Goal: Transaction & Acquisition: Purchase product/service

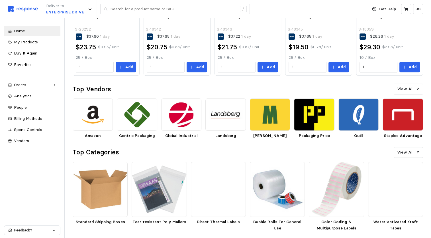
scroll to position [261, 0]
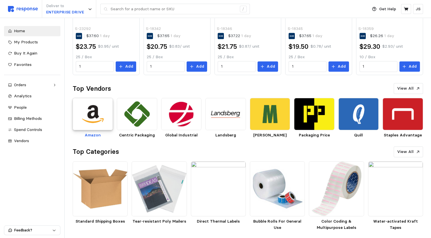
click at [95, 125] on img at bounding box center [93, 114] width 40 height 32
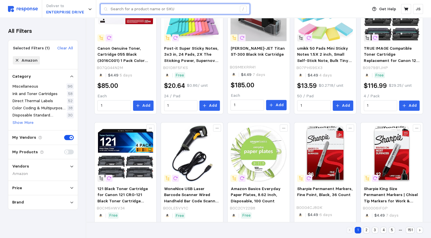
click at [134, 11] on input "text" at bounding box center [174, 9] width 126 height 10
paste input "https://www.amazon.com/VIVO-Adjustable-Converter-Workstation-DESK-V028S/dp/B08B…"
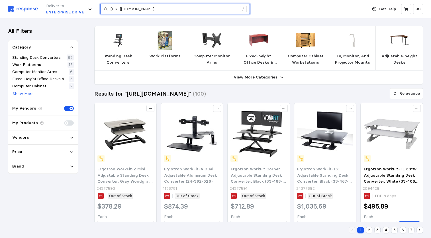
click at [158, 8] on input "https://www.amazon.com/VIVO-Adjustable-Converter-Workstation-DESK-V028S/dp/B08B…" at bounding box center [174, 9] width 126 height 10
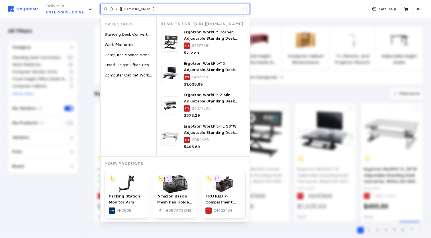
drag, startPoint x: 158, startPoint y: 8, endPoint x: 98, endPoint y: 5, distance: 59.9
click at [98, 5] on div "Deliver to ENTERPRISE DRIVE https://www.amazon.com/VIVO-Adjustable-Converter-Wo…" at bounding box center [186, 9] width 357 height 18
click at [218, 36] on div "Categories Standing Desk Converters Work Platforms Computer Monitor Arms Fixed-…" at bounding box center [175, 119] width 149 height 205
click at [257, 10] on div "Deliver to ENTERPRISE DRIVE https://www.amazon.com/VIVO-Adjustable-Converter-Wo…" at bounding box center [186, 9] width 357 height 18
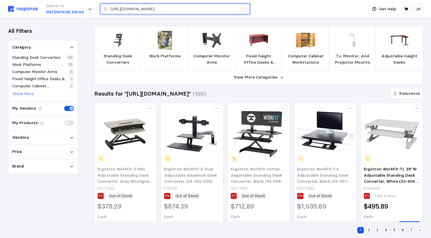
click at [171, 8] on input "https://www.amazon.com/VIVO-Adjustable-Converter-Workstation-DESK-V028S/dp/B08B…" at bounding box center [174, 9] width 126 height 10
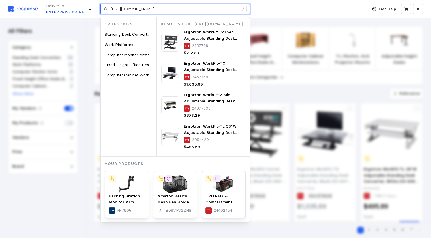
drag, startPoint x: 231, startPoint y: 9, endPoint x: 1, endPoint y: -14, distance: 231.0
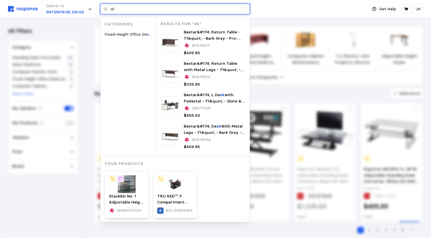
type input "k"
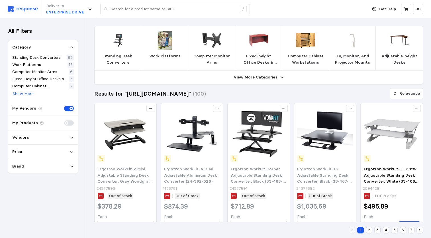
click at [284, 3] on div "Deliver to ENTERPRISE DRIVE /" at bounding box center [186, 9] width 357 height 18
click at [67, 138] on div "Vendors" at bounding box center [43, 137] width 62 height 6
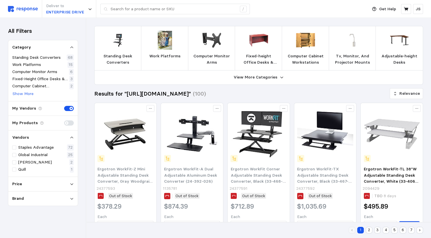
click at [73, 136] on icon at bounding box center [72, 137] width 4 height 4
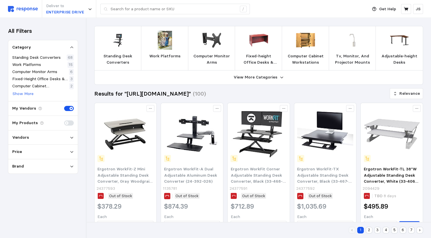
click at [73, 138] on icon at bounding box center [72, 137] width 4 height 4
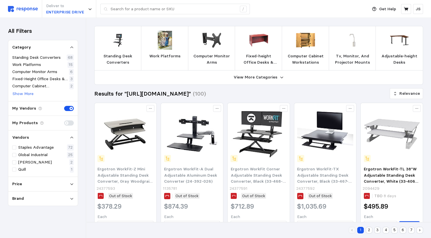
type input "https://www.amazon.com/VIVO-Adjustable-Converter-Workstation-DESK-V028S/dp/B08B…"
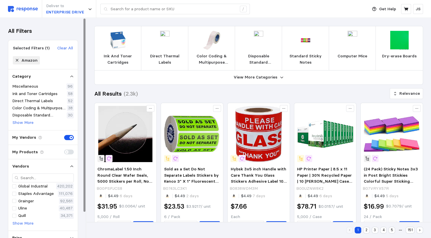
scroll to position [236, 0]
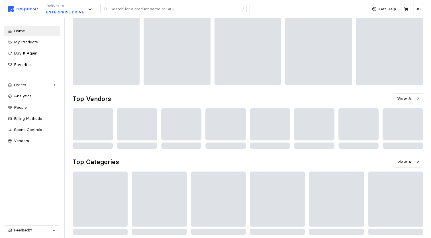
scroll to position [240, 0]
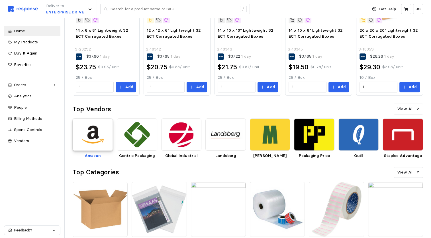
click at [89, 137] on img at bounding box center [93, 134] width 40 height 32
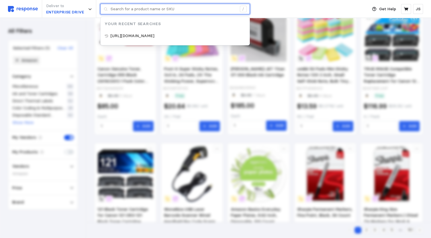
click at [143, 11] on input "text" at bounding box center [174, 9] width 126 height 10
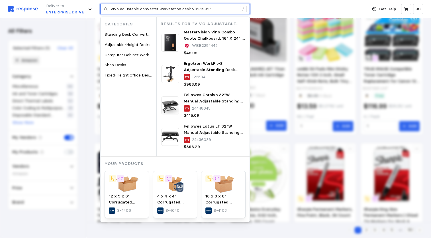
type input "vivo adjustable converter workstation desk v028s 32""
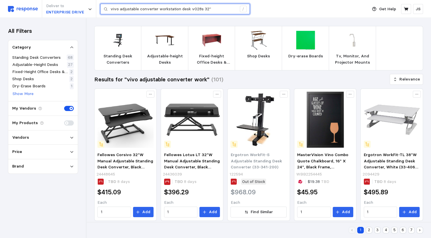
click at [211, 9] on input "vivo adjustable converter workstation desk v028s 32"" at bounding box center [174, 9] width 126 height 10
drag, startPoint x: 211, startPoint y: 9, endPoint x: 59, endPoint y: 9, distance: 152.1
click at [59, 9] on div "Deliver to ENTERPRISE DRIVE vivo adjustable converter workstation desk v028s 32…" at bounding box center [186, 9] width 357 height 18
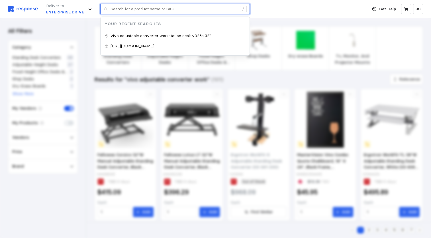
paste input "https://www.amazon.com/VIVO-Adjustable-Converter-Workstation-DESK-V028S/dp/B08B…"
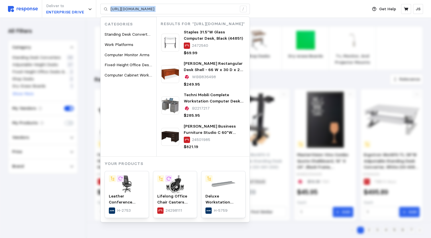
drag, startPoint x: 109, startPoint y: 8, endPoint x: 260, endPoint y: 12, distance: 151.0
click at [260, 12] on div "Deliver to ENTERPRISE DRIVE https://www.amazon.com/VIVO-Adjustable-Converter-Wo…" at bounding box center [186, 9] width 357 height 18
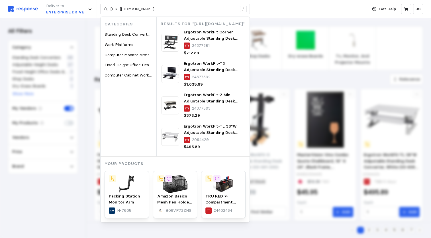
click at [267, 6] on div "Deliver to ENTERPRISE DRIVE https://www.amazon.com/VIVO-Adjustable-Converter-Wo…" at bounding box center [186, 9] width 357 height 18
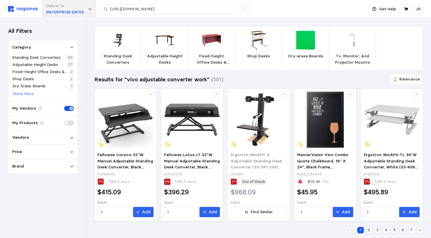
type input "vivo adjustable converter workstation desk v028s 32""
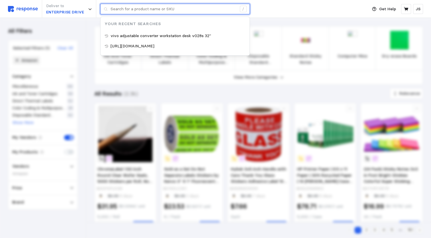
click at [126, 7] on input "text" at bounding box center [174, 9] width 126 height 10
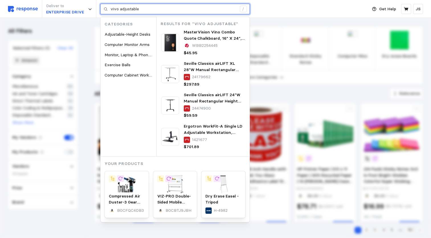
type input "vivo adjustable"
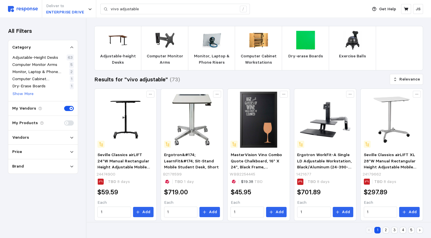
click at [73, 164] on icon at bounding box center [72, 166] width 4 height 4
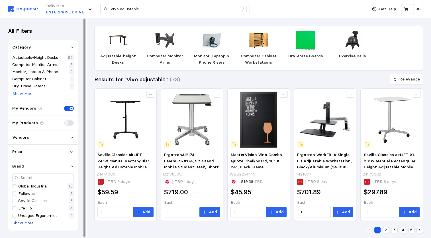
click at [26, 222] on p "Show More" at bounding box center [23, 223] width 21 height 6
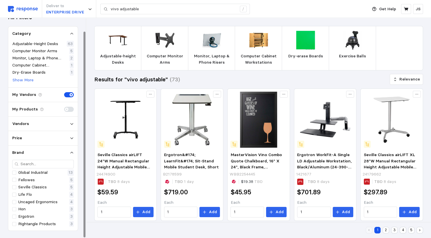
click at [72, 152] on icon at bounding box center [72, 152] width 4 height 4
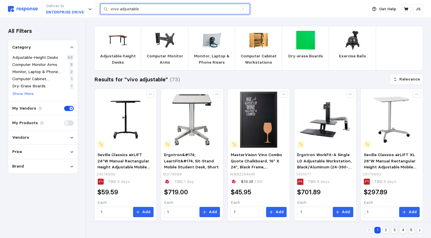
click at [142, 9] on input "vivo adjustable" at bounding box center [174, 9] width 126 height 10
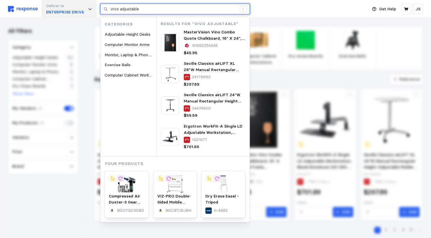
drag, startPoint x: 142, startPoint y: 9, endPoint x: 79, endPoint y: 7, distance: 63.0
click at [79, 7] on div "Deliver to ENTERPRISE DRIVE vivo adjustable / Categories Adjustable-Height Desk…" at bounding box center [186, 9] width 357 height 18
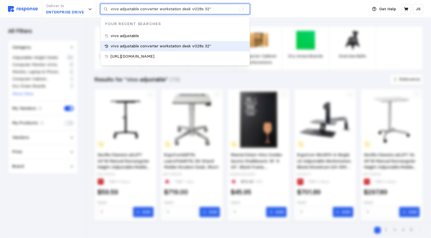
type input "vivo adjustable"
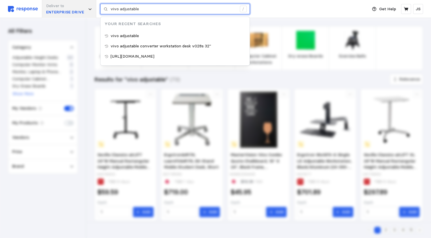
drag, startPoint x: 136, startPoint y: 11, endPoint x: 79, endPoint y: 10, distance: 57.0
click at [79, 10] on div "Deliver to ENTERPRISE DRIVE vivo adjustable / Your Recent Searches vivo adjusta…" at bounding box center [186, 9] width 357 height 18
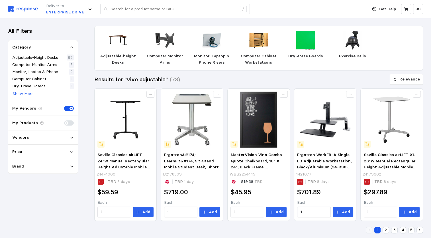
type input "vivo adjustable"
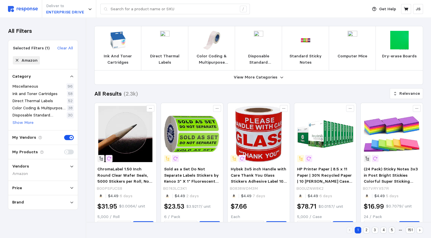
click at [26, 166] on p "Vendors" at bounding box center [20, 166] width 17 height 6
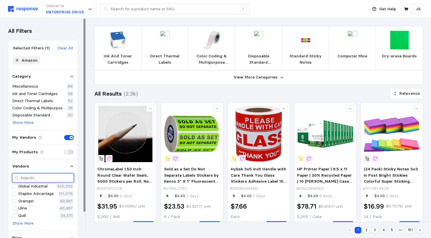
click at [42, 175] on input "text" at bounding box center [46, 177] width 51 height 8
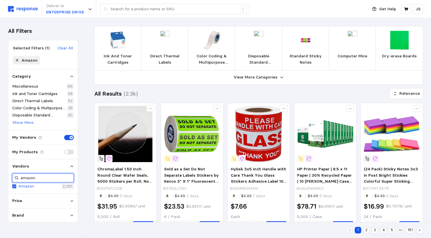
type input "amazon"
click at [39, 188] on div "Amazon 2,261" at bounding box center [43, 186] width 62 height 6
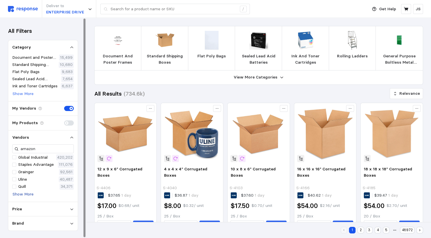
click at [19, 196] on p "Show More" at bounding box center [23, 194] width 21 height 6
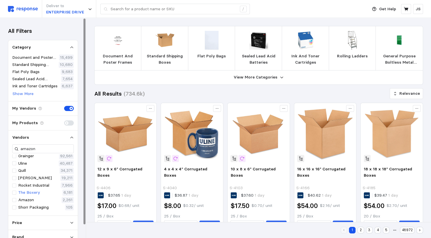
scroll to position [23, 0]
click at [18, 209] on p "Show Less" at bounding box center [23, 207] width 20 height 6
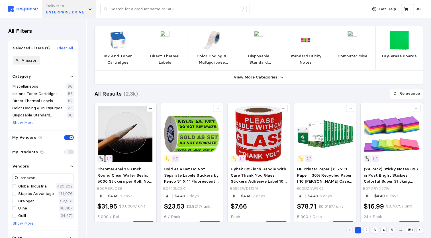
scroll to position [240, 0]
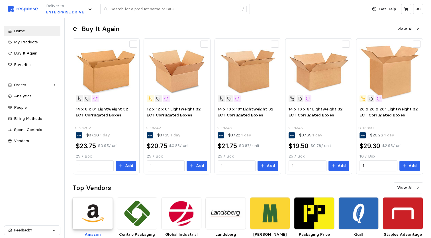
scroll to position [183, 0]
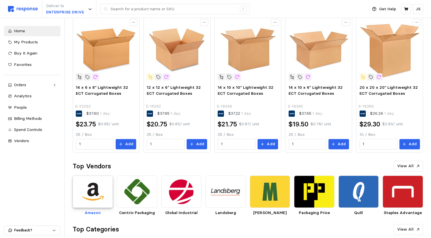
click at [97, 195] on img at bounding box center [93, 191] width 40 height 32
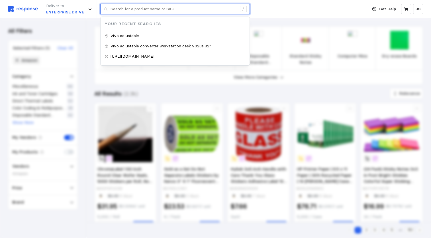
click at [161, 9] on input "text" at bounding box center [174, 9] width 126 height 10
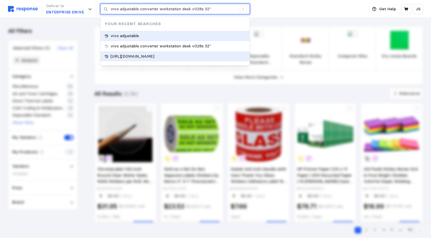
type input "https://www.amazon.com/VIVO-Adjustable-Converter-Workstation-DESK-V028S/dp/B08B…"
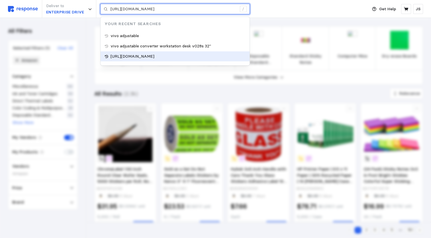
click at [152, 60] on p "https://www.amazon.com/VIVO-Adjustable-Converter-Workstation-DESK-V028S/dp/B08B…" at bounding box center [133, 56] width 44 height 6
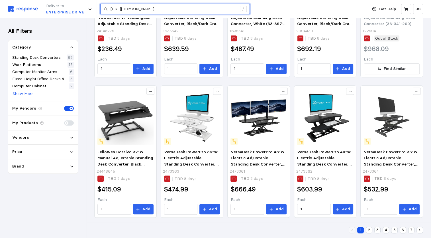
scroll to position [300, 0]
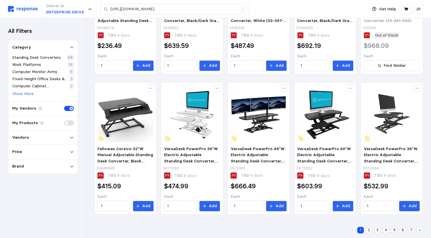
click at [325, 229] on button "2" at bounding box center [369, 229] width 7 height 7
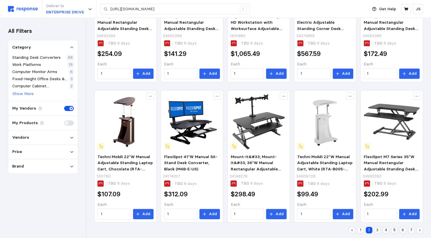
scroll to position [300, 0]
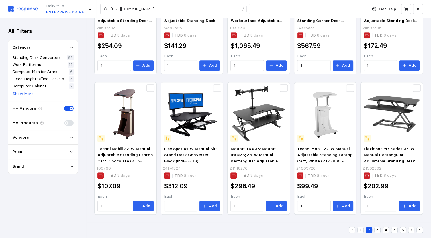
click at [325, 230] on button "3" at bounding box center [377, 229] width 7 height 7
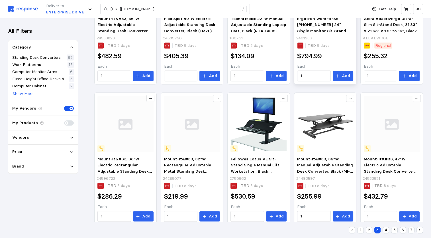
scroll to position [300, 0]
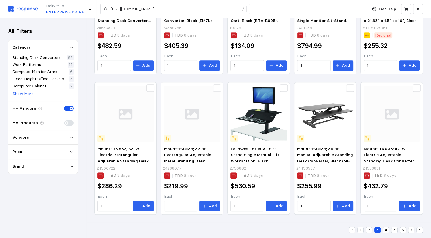
click at [325, 230] on button "4" at bounding box center [385, 229] width 7 height 7
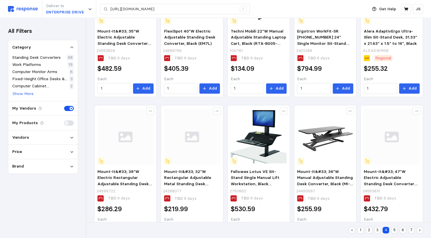
scroll to position [194, 0]
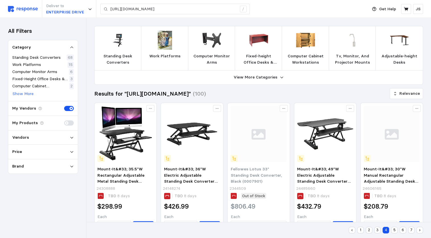
click at [71, 138] on icon at bounding box center [72, 137] width 4 height 4
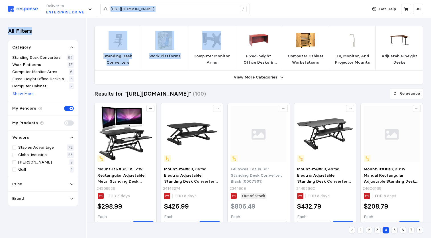
drag, startPoint x: 105, startPoint y: 6, endPoint x: 234, endPoint y: 21, distance: 129.6
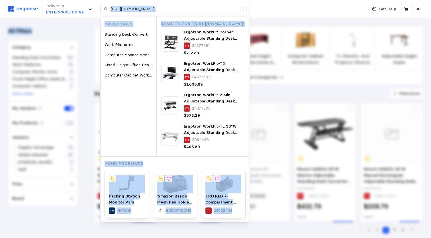
click at [278, 10] on div "Deliver to ENTERPRISE DRIVE https://www.amazon.com/VIVO-Adjustable-Converter-Wo…" at bounding box center [186, 9] width 357 height 18
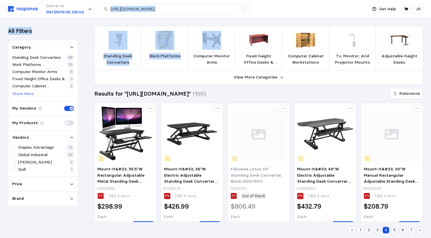
click at [255, 7] on div "Deliver to ENTERPRISE DRIVE https://www.amazon.com/VIVO-Adjustable-Converter-Wo…" at bounding box center [186, 9] width 357 height 18
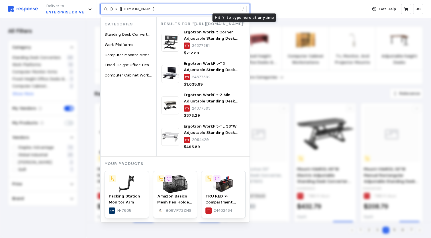
scroll to position [0, 1032]
drag, startPoint x: 110, startPoint y: 9, endPoint x: 241, endPoint y: 6, distance: 131.0
click at [241, 6] on div "https://www.amazon.com/VIVO-Adjustable-Converter-Workstation-DESK-V028S/dp/B08B…" at bounding box center [175, 9] width 150 height 11
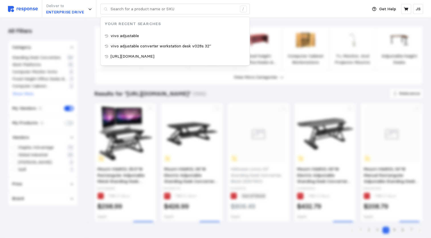
click at [295, 10] on div "Deliver to ENTERPRISE DRIVE / Your Recent Searches vivo adjustable vivo adjusta…" at bounding box center [186, 9] width 357 height 18
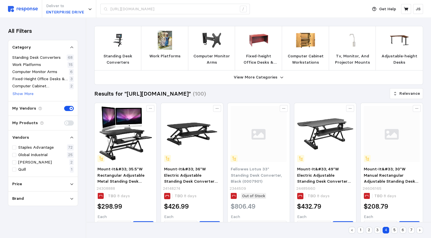
scroll to position [124, 0]
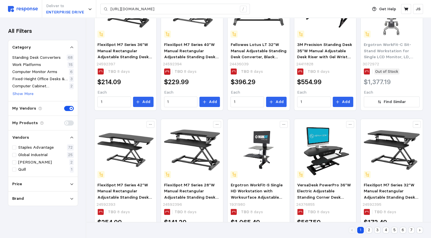
scroll to position [167, 0]
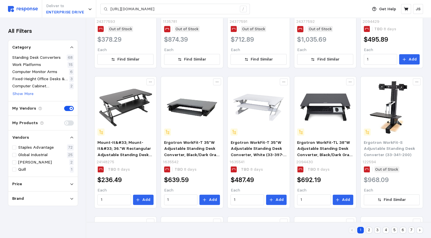
scroll to position [153, 0]
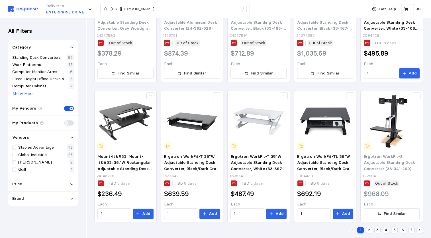
type input "https://www.amazon.com/VIVO-Adjustable-Converter-Workstation-DESK-V028S/dp/B08B…"
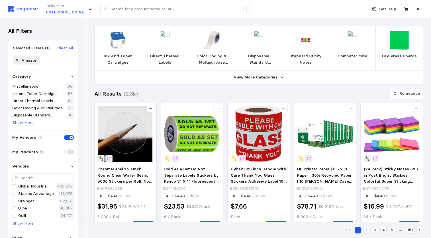
scroll to position [183, 0]
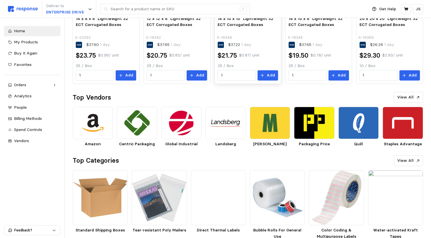
scroll to position [261, 0]
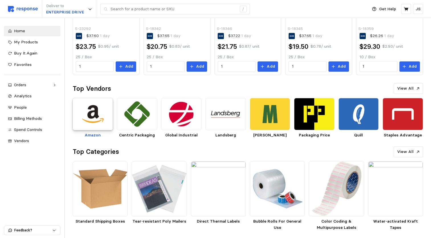
click at [99, 121] on img at bounding box center [93, 114] width 40 height 32
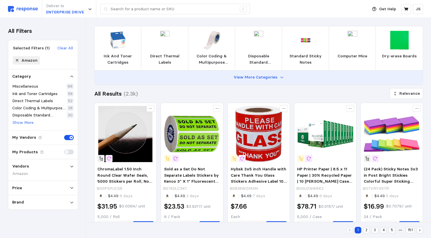
click at [280, 78] on icon at bounding box center [282, 77] width 4 height 4
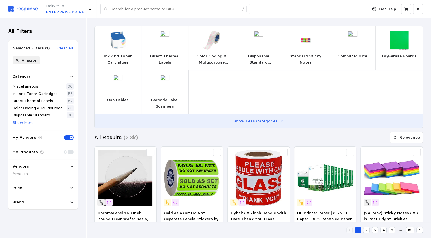
click at [280, 120] on icon at bounding box center [282, 121] width 4 height 4
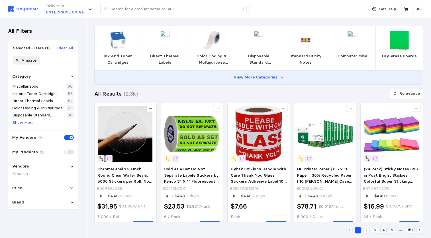
click at [27, 124] on p "Show More" at bounding box center [23, 122] width 21 height 6
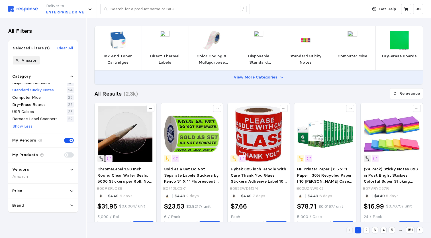
scroll to position [33, 0]
click at [30, 127] on p "Show Less" at bounding box center [23, 125] width 20 height 6
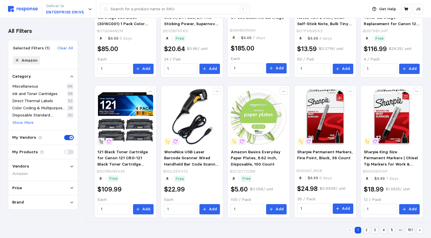
scroll to position [300, 0]
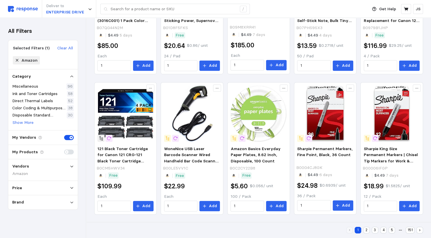
click at [325, 230] on button "2" at bounding box center [366, 229] width 7 height 7
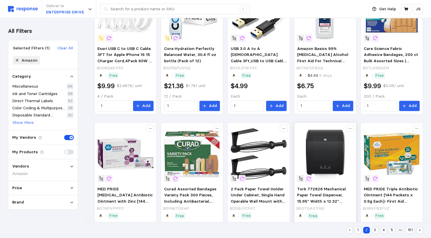
scroll to position [300, 0]
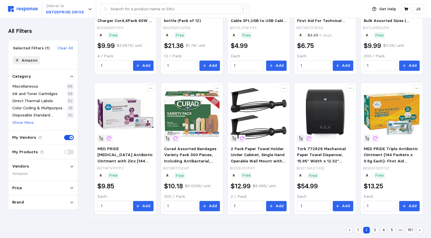
click at [325, 232] on button "3" at bounding box center [375, 229] width 7 height 7
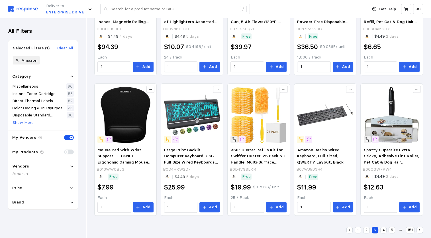
scroll to position [300, 0]
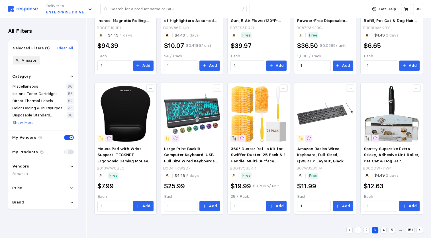
click at [325, 230] on button "4" at bounding box center [383, 229] width 7 height 7
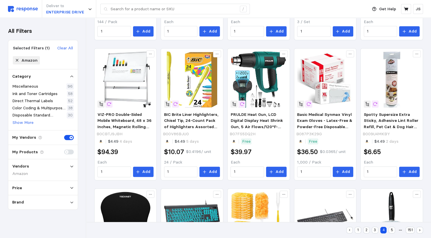
scroll to position [97, 0]
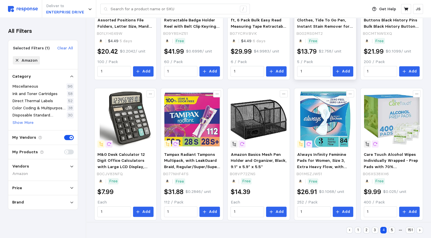
scroll to position [300, 0]
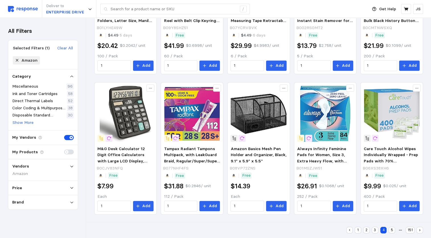
click at [325, 231] on button "5" at bounding box center [391, 229] width 7 height 7
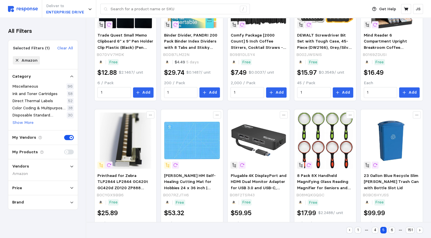
scroll to position [300, 0]
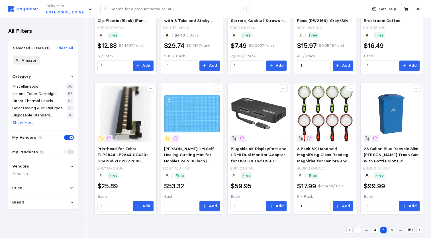
click at [325, 231] on button "6" at bounding box center [391, 229] width 7 height 7
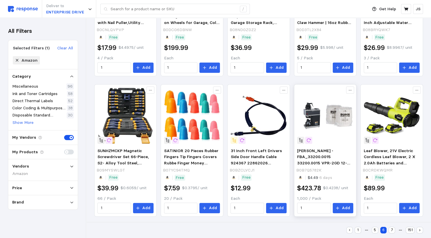
scroll to position [300, 0]
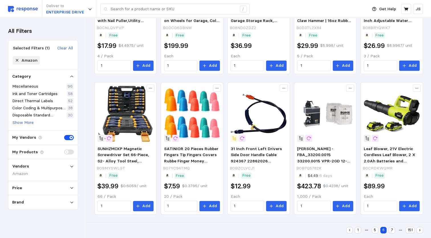
click at [325, 231] on button "7" at bounding box center [391, 229] width 7 height 7
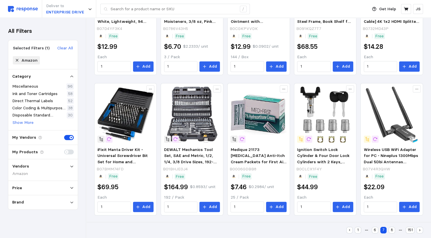
scroll to position [300, 0]
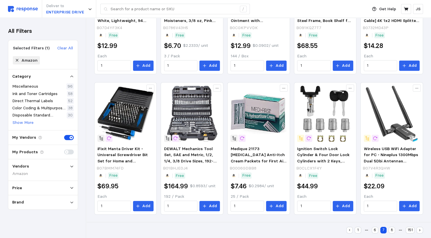
click at [325, 231] on button "8" at bounding box center [391, 229] width 7 height 7
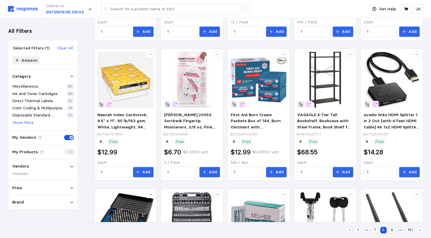
scroll to position [97, 0]
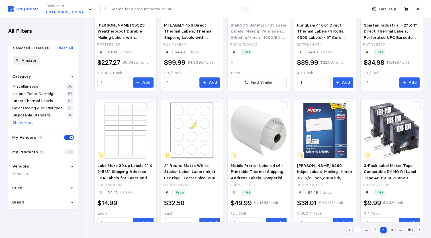
scroll to position [300, 0]
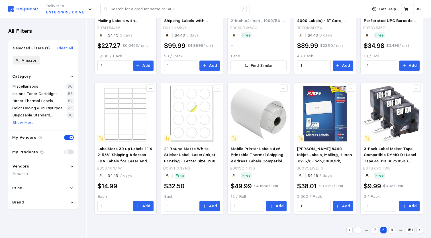
click at [325, 231] on button "9" at bounding box center [391, 229] width 7 height 7
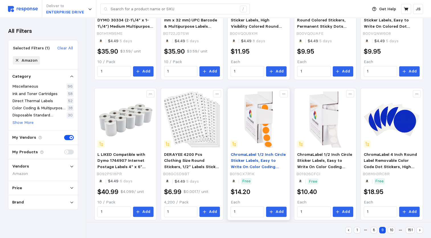
scroll to position [300, 0]
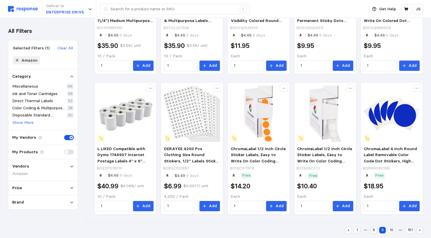
click at [73, 203] on icon at bounding box center [72, 202] width 4 height 4
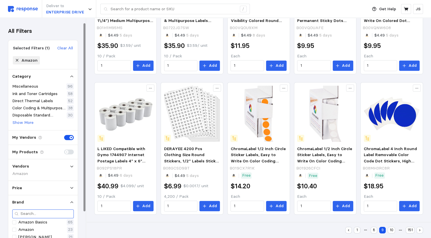
scroll to position [36, 0]
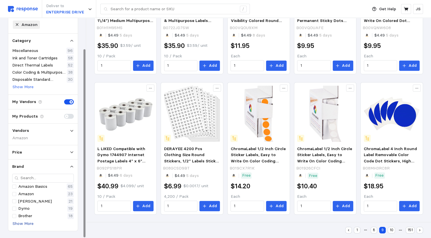
click at [27, 222] on p "Show More" at bounding box center [23, 223] width 21 height 6
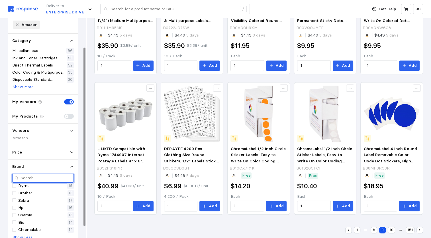
click at [31, 175] on input "text" at bounding box center [46, 178] width 51 height 8
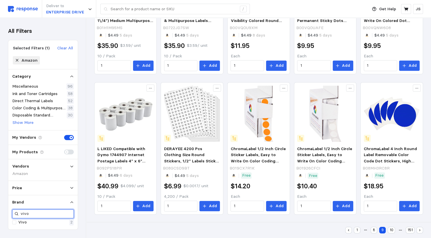
scroll to position [0, 0]
type input "vivo"
click at [22, 221] on p "Vivo" at bounding box center [22, 222] width 9 height 6
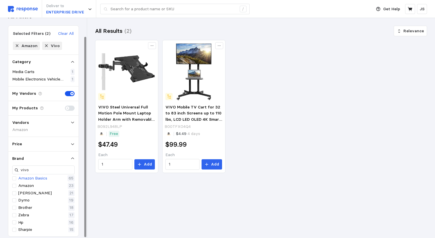
scroll to position [21, 0]
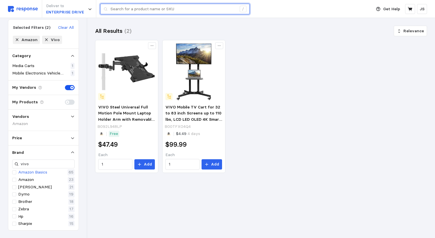
click at [159, 11] on input "text" at bounding box center [174, 9] width 126 height 10
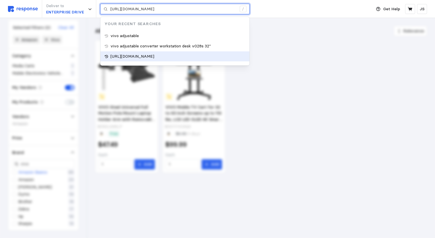
click at [154, 60] on p "https://www.amazon.com/VIVO-Adjustable-Converter-Workstation-DESK-V028S/dp/B08B…" at bounding box center [133, 56] width 44 height 6
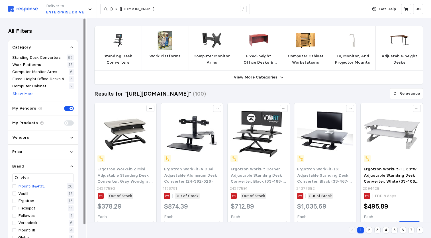
click at [71, 136] on icon at bounding box center [72, 137] width 4 height 4
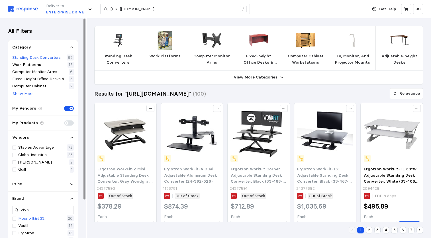
click at [46, 58] on p "Standing Desk Converters" at bounding box center [36, 57] width 48 height 6
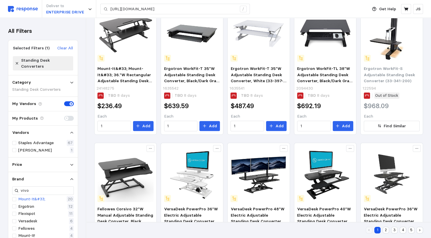
scroll to position [124, 0]
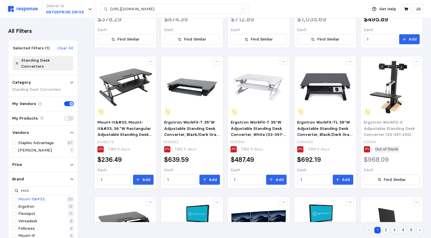
click at [325, 229] on button "2" at bounding box center [385, 229] width 7 height 7
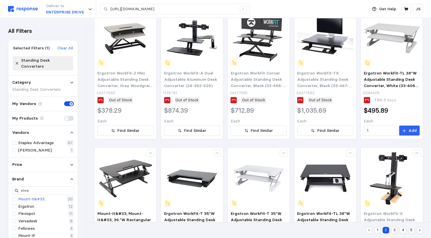
scroll to position [1, 0]
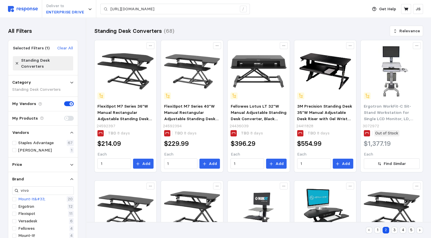
click at [325, 230] on button "3" at bounding box center [394, 229] width 7 height 7
click at [325, 231] on button "4" at bounding box center [403, 229] width 7 height 7
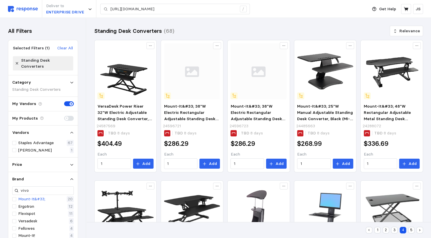
click at [325, 230] on button "5" at bounding box center [411, 229] width 7 height 7
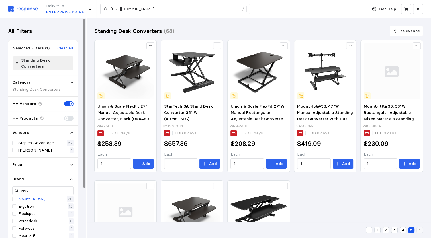
click at [17, 61] on icon at bounding box center [17, 63] width 4 height 4
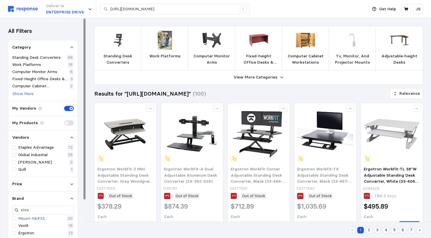
click at [70, 137] on icon at bounding box center [72, 137] width 4 height 4
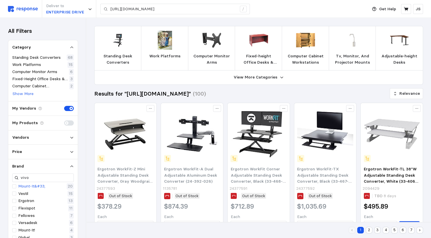
click at [317, 7] on div "Deliver to ENTERPRISE DRIVE https://www.amazon.com/VIVO-Adjustable-Converter-Wo…" at bounding box center [186, 9] width 357 height 18
drag, startPoint x: 109, startPoint y: 8, endPoint x: 232, endPoint y: 10, distance: 123.9
click at [232, 10] on div "https://www.amazon.com/VIVO-Adjustable-Converter-Workstation-DESK-V028S/dp/B08B…" at bounding box center [175, 9] width 150 height 11
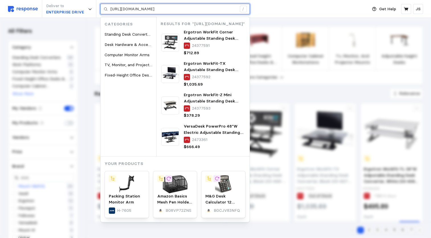
drag, startPoint x: 121, startPoint y: 8, endPoint x: 244, endPoint y: 5, distance: 122.5
click at [244, 5] on div "https://www.amazon.com/VIVO-Adjustable-Converter-Workstation-DESK-V028S/dp/B08B…" at bounding box center [175, 9] width 150 height 11
type input "https://www.amazon.com/VIVO-Adjustable-Converter-Workstation-DESK-V028S/dp/B08B…"
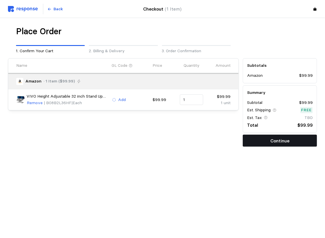
click at [255, 141] on button "Continue" at bounding box center [280, 140] width 74 height 12
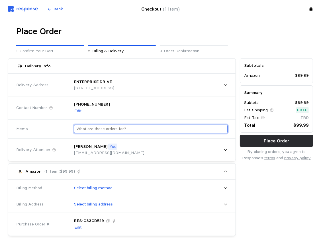
click at [133, 128] on input "text" at bounding box center [150, 129] width 149 height 8
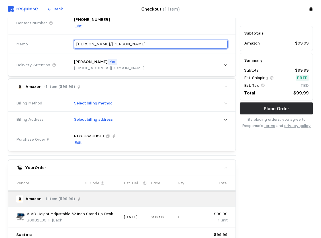
scroll to position [85, 0]
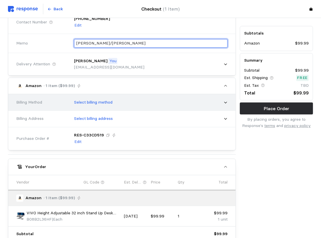
type input "Sarah/Joseph"
click at [225, 102] on icon at bounding box center [225, 102] width 3 height 2
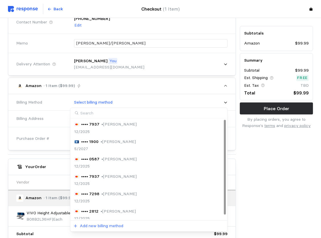
click at [121, 193] on p "• JENNIFER THORPE" at bounding box center [118, 194] width 35 height 6
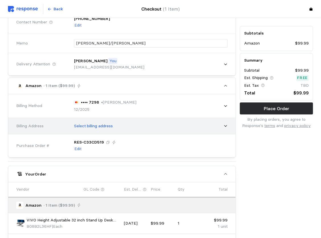
click at [227, 125] on icon at bounding box center [225, 126] width 3 height 2
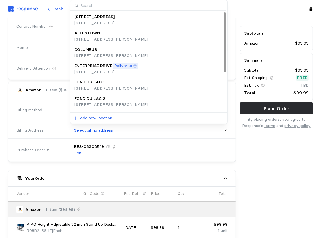
click at [114, 23] on p "[STREET_ADDRESS]" at bounding box center [94, 23] width 40 height 6
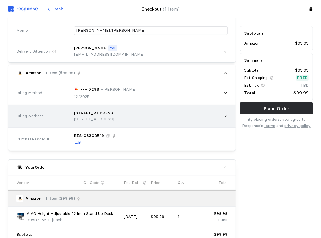
scroll to position [91, 0]
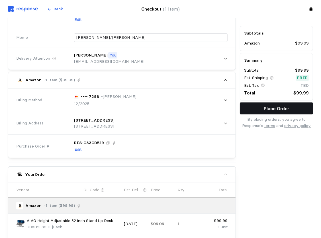
click at [249, 108] on button "Place Order" at bounding box center [276, 108] width 73 height 12
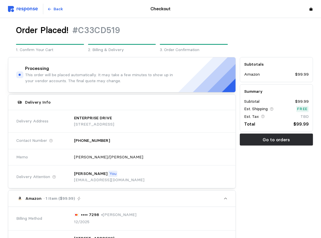
scroll to position [0, 0]
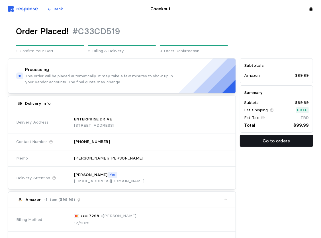
click at [273, 143] on p "Go to orders" at bounding box center [276, 140] width 27 height 7
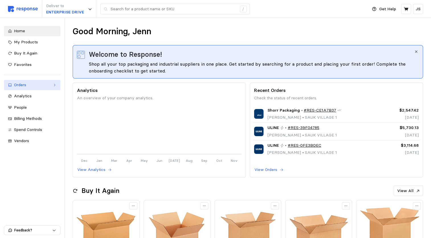
click at [18, 84] on div "Orders" at bounding box center [32, 85] width 36 height 6
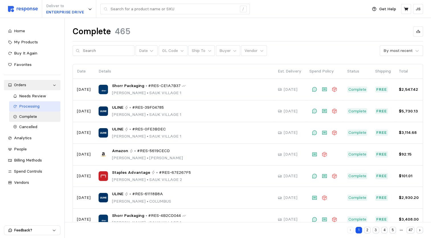
click at [33, 107] on span "Processing" at bounding box center [29, 105] width 21 height 5
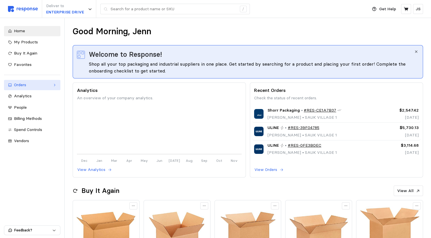
click at [23, 85] on div "Orders" at bounding box center [32, 85] width 36 height 6
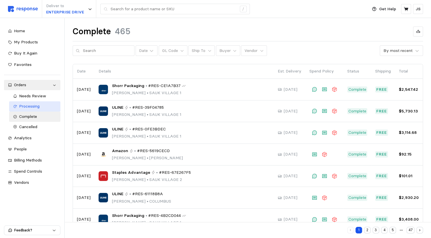
click at [26, 107] on span "Processing" at bounding box center [29, 105] width 21 height 5
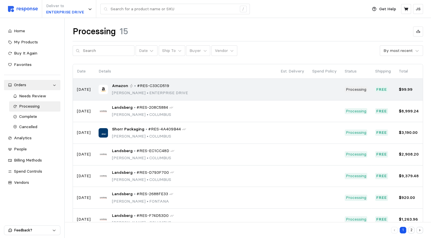
click at [153, 85] on span "#RES-C33CD519" at bounding box center [153, 86] width 32 height 6
